Goal: Navigation & Orientation: Find specific page/section

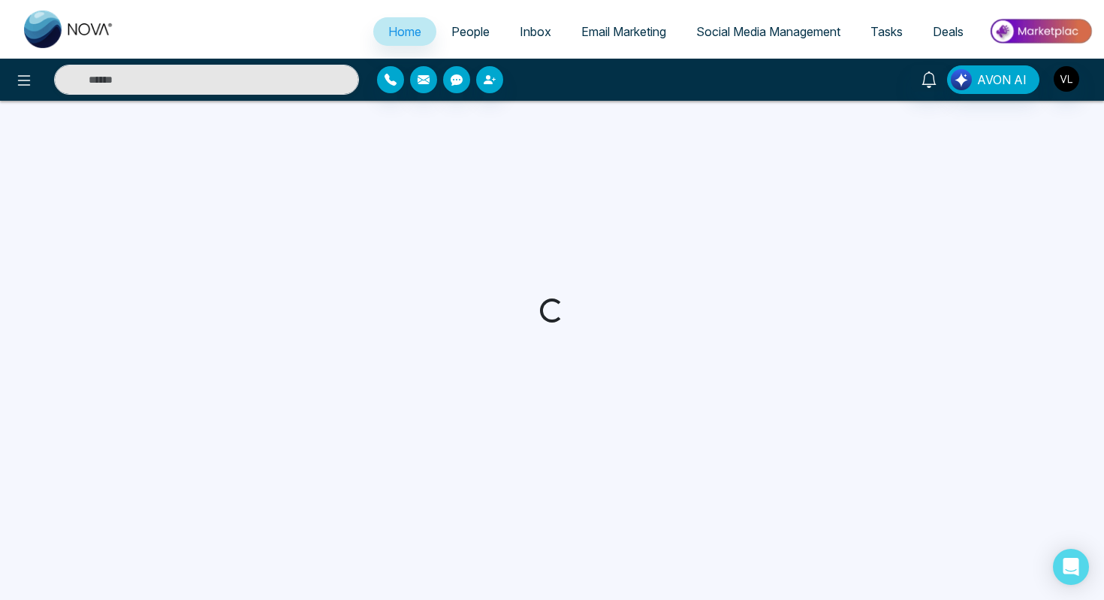
select select "*"
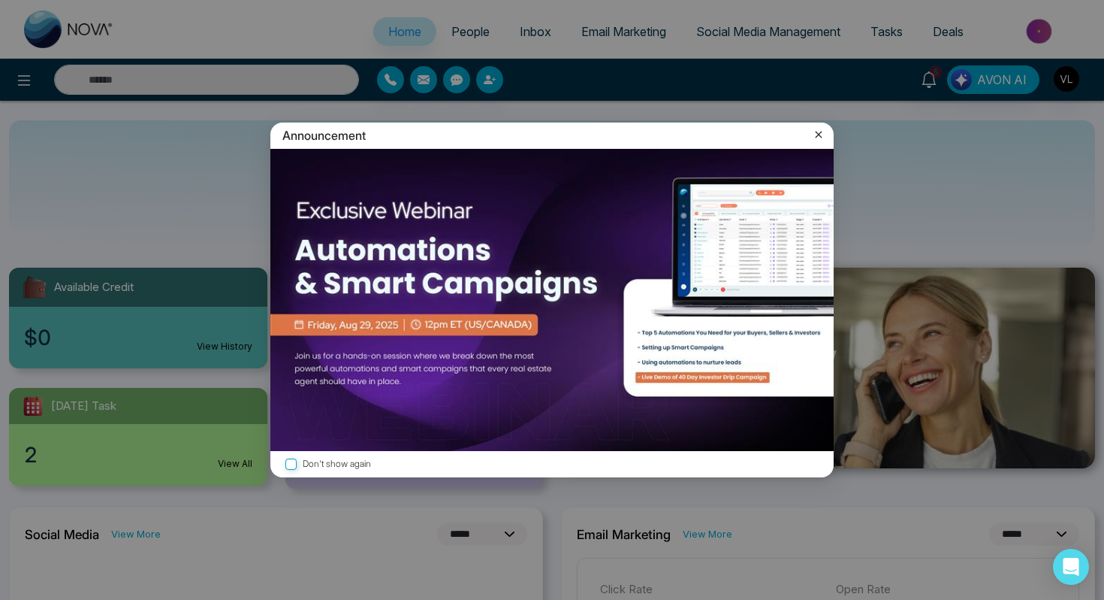
click at [818, 135] on icon at bounding box center [818, 134] width 15 height 15
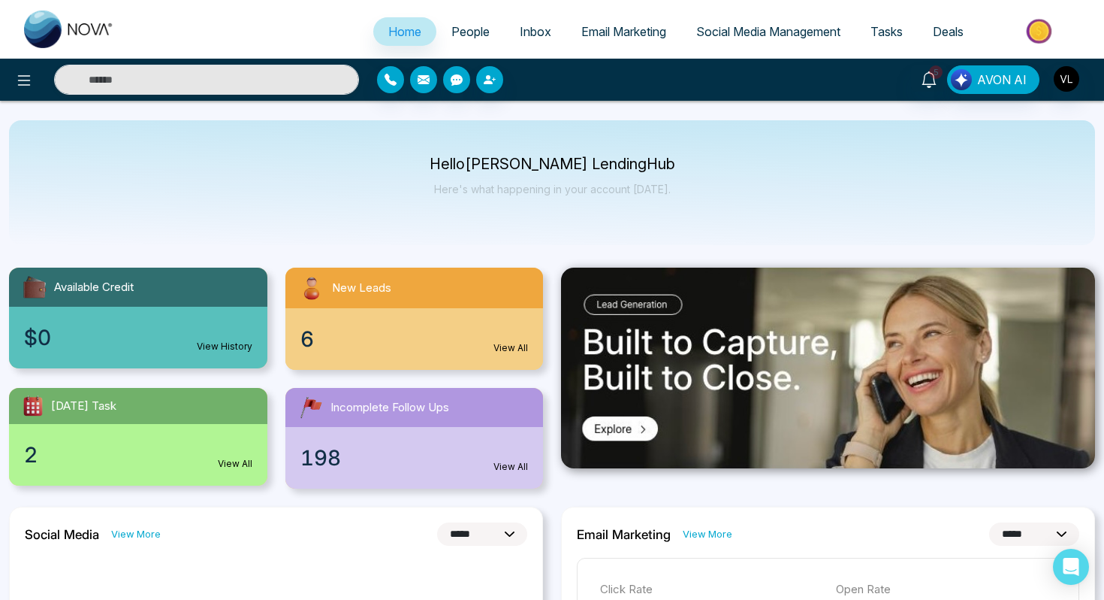
click at [459, 41] on link "People" at bounding box center [471, 31] width 68 height 29
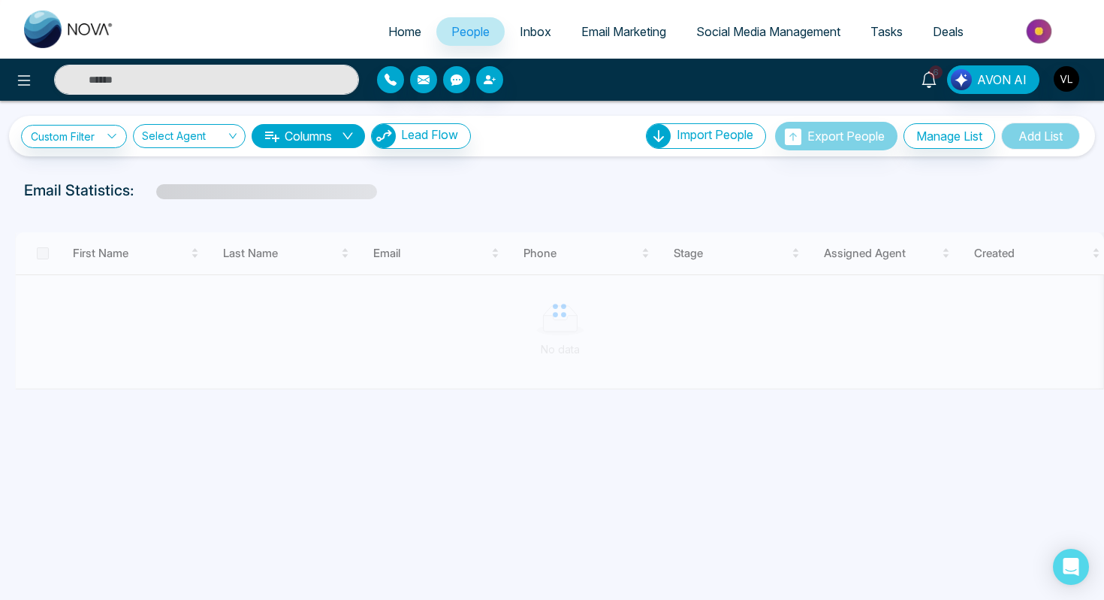
click at [933, 80] on icon at bounding box center [929, 79] width 17 height 17
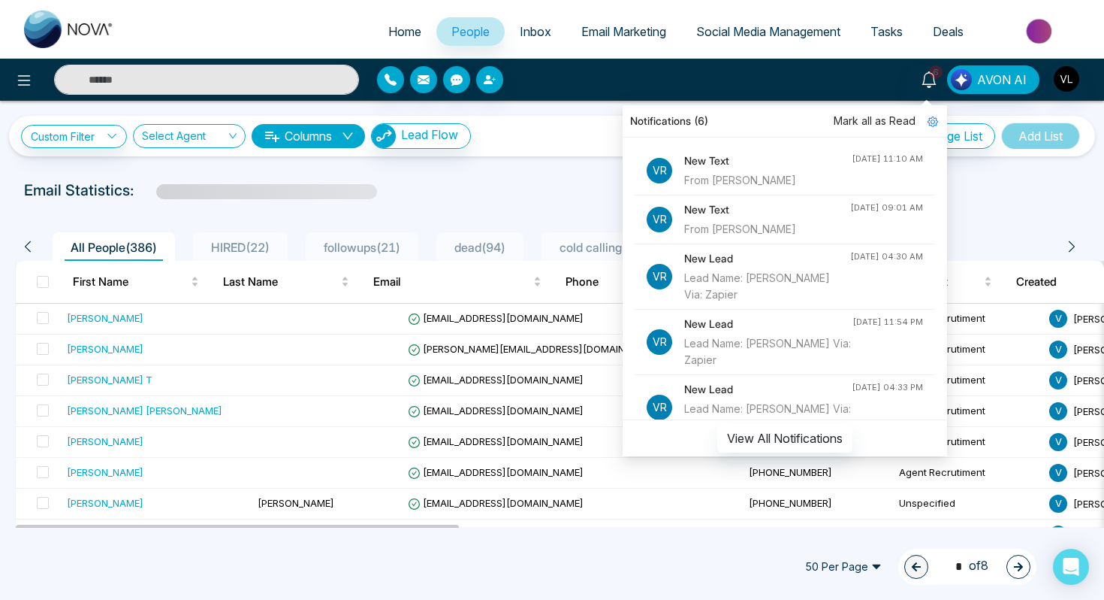
click at [690, 171] on div "New Text From [PERSON_NAME]" at bounding box center [768, 171] width 168 height 36
